Goal: Transaction & Acquisition: Purchase product/service

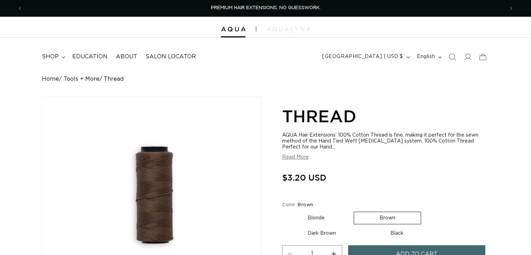
click at [50, 60] on span "shop" at bounding box center [50, 56] width 17 height 7
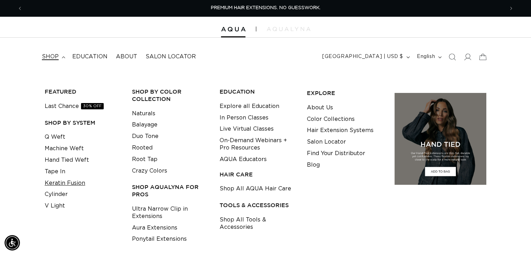
click at [58, 182] on link "Keratin Fusion" at bounding box center [65, 183] width 41 height 12
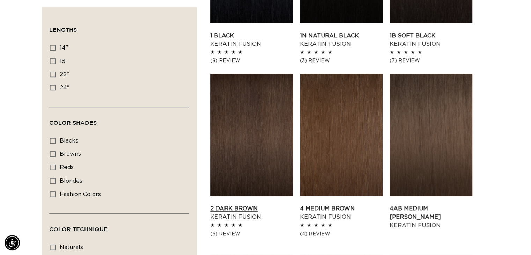
scroll to position [0, 482]
click at [238, 204] on link "2 Dark Brown Keratin Fusion" at bounding box center [251, 212] width 83 height 17
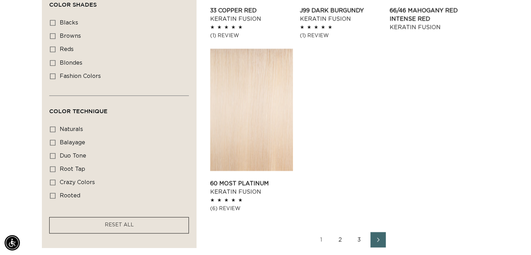
scroll to position [1083, 0]
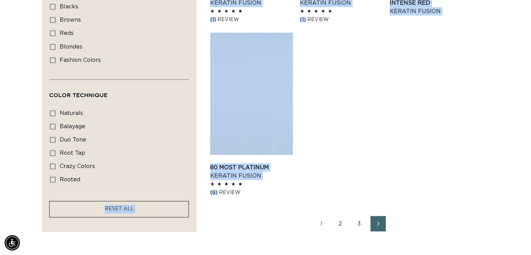
drag, startPoint x: 59, startPoint y: 204, endPoint x: 21, endPoint y: 208, distance: 38.6
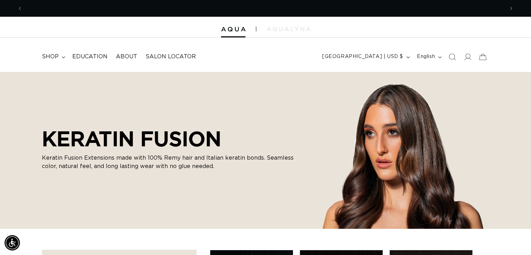
scroll to position [0, 482]
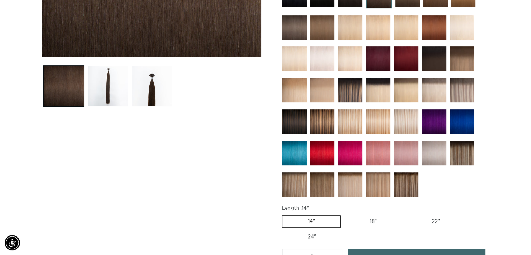
scroll to position [175, 0]
